Goal: Task Accomplishment & Management: Use online tool/utility

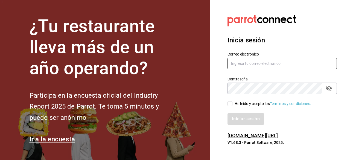
type input "[EMAIL_ADDRESS][DOMAIN_NAME]"
click at [231, 104] on input "He leído y acepto los Términos y condiciones." at bounding box center [229, 103] width 5 height 5
checkbox input "true"
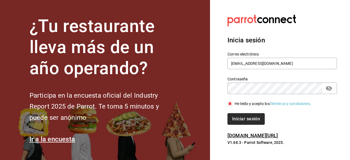
click at [244, 120] on button "Iniciar sesión" at bounding box center [245, 118] width 37 height 11
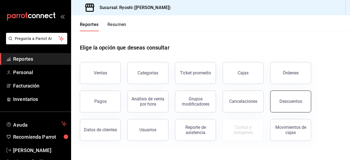
click at [299, 98] on button "Descuentos" at bounding box center [290, 101] width 41 height 22
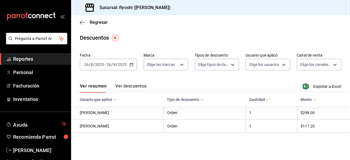
click at [130, 65] on icon "button" at bounding box center [131, 65] width 4 height 4
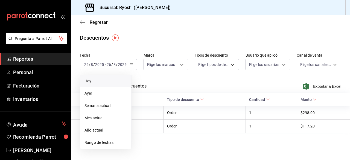
click at [101, 82] on span "Hoy" at bounding box center [105, 81] width 42 height 6
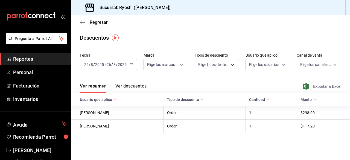
click at [320, 87] on span "Exportar a Excel" at bounding box center [321, 86] width 37 height 7
